Goal: Task Accomplishment & Management: Manage account settings

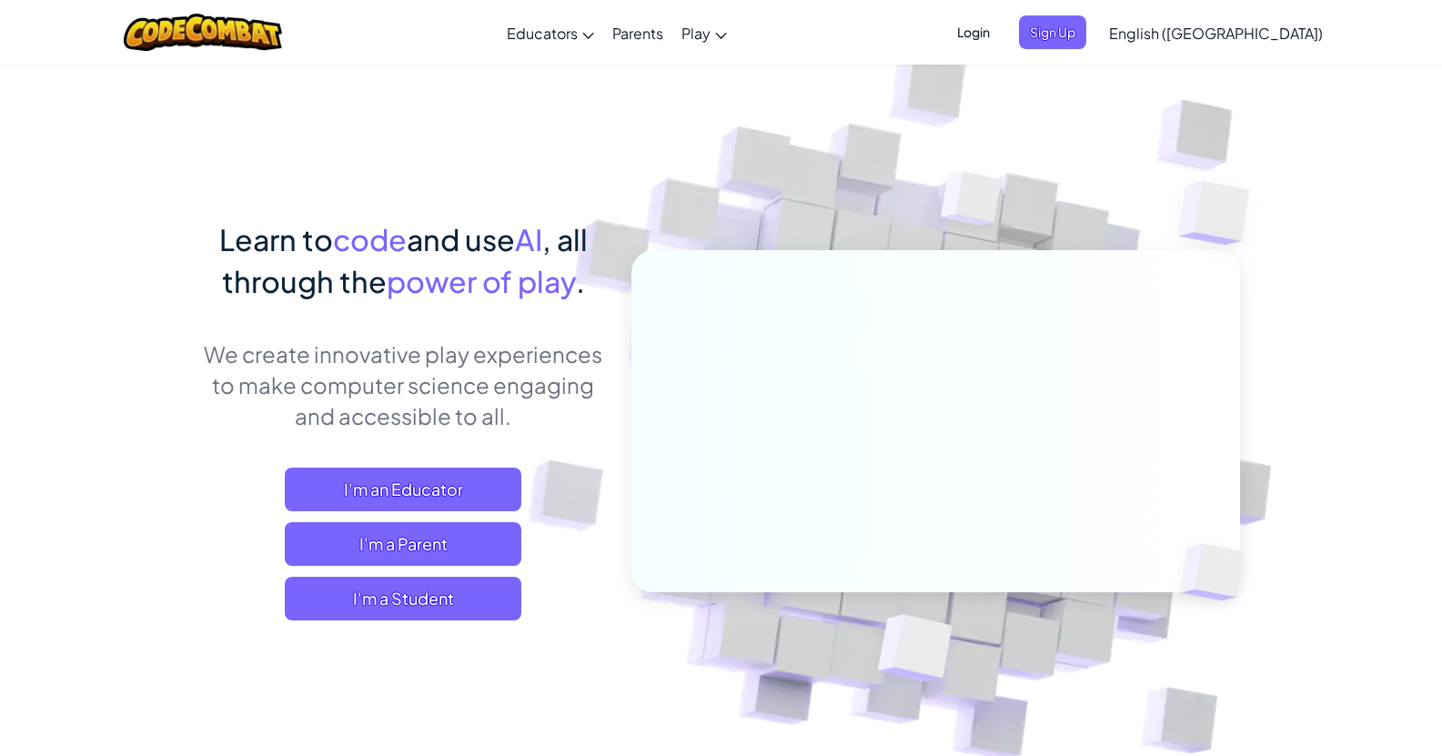
click at [1001, 38] on span "Login" at bounding box center [973, 32] width 55 height 34
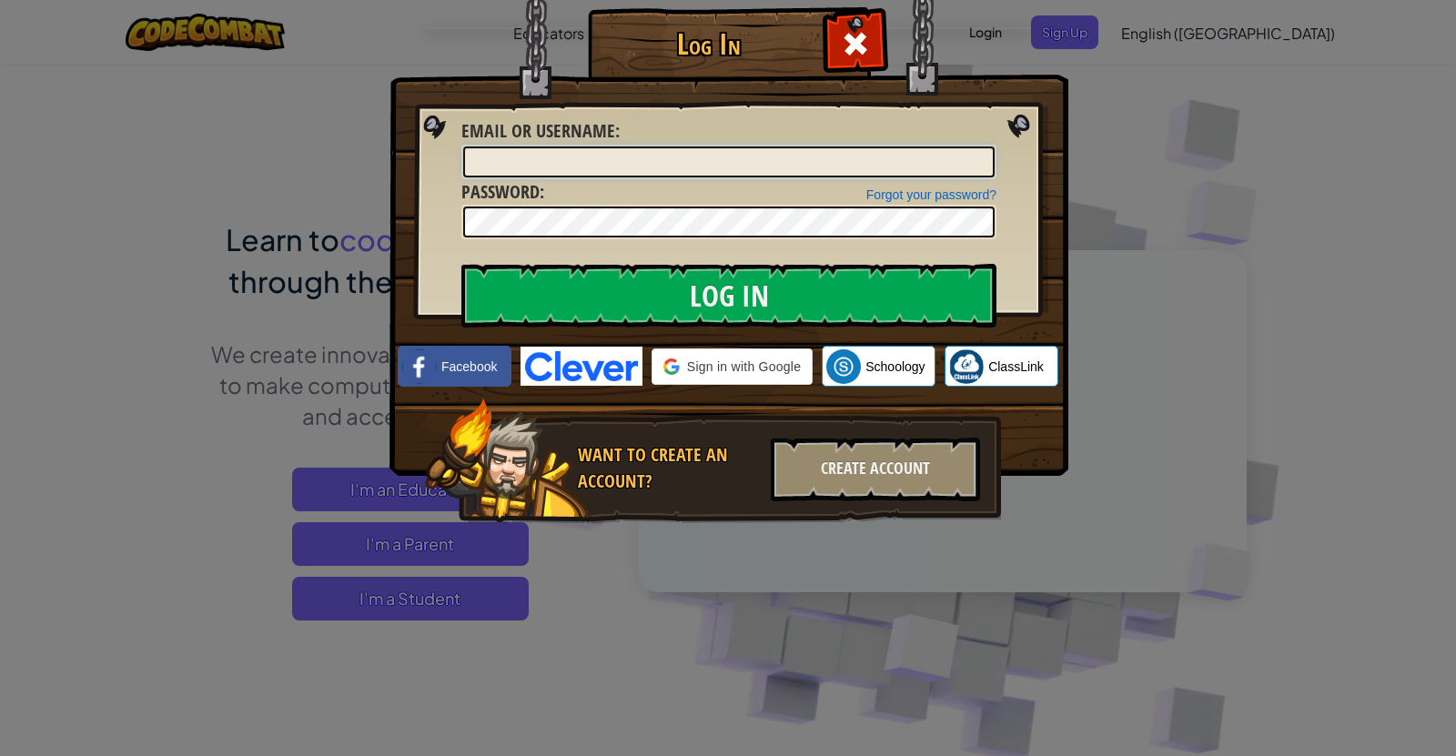
click at [499, 168] on input "Email or Username :" at bounding box center [728, 161] width 531 height 31
click at [535, 148] on input "Email or Username :" at bounding box center [728, 161] width 531 height 31
click at [530, 172] on input "Email or Username :" at bounding box center [728, 161] width 531 height 31
